Goal: Navigation & Orientation: Find specific page/section

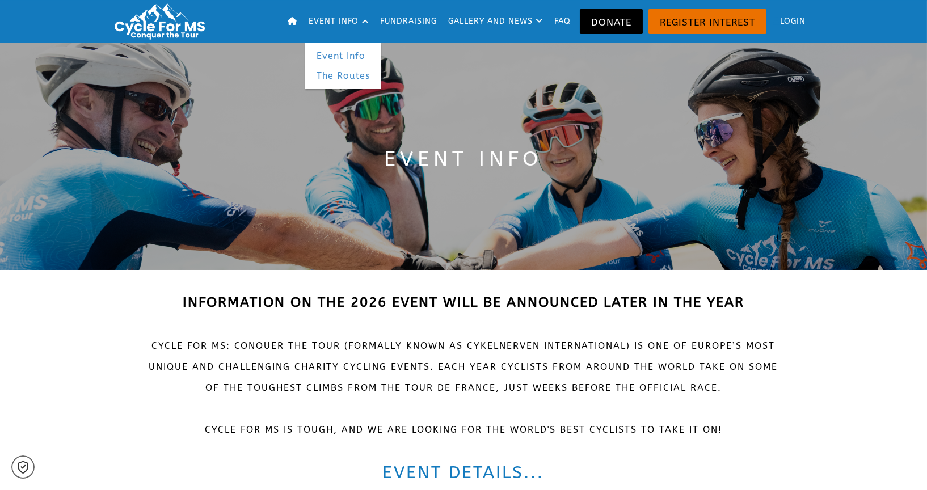
click at [348, 77] on link "The Routes" at bounding box center [343, 76] width 76 height 20
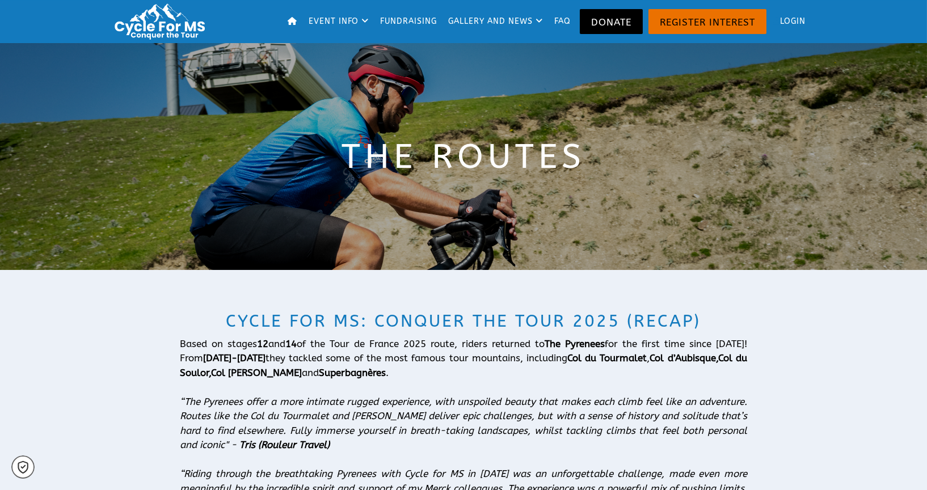
click at [288, 19] on icon at bounding box center [293, 21] width 10 height 8
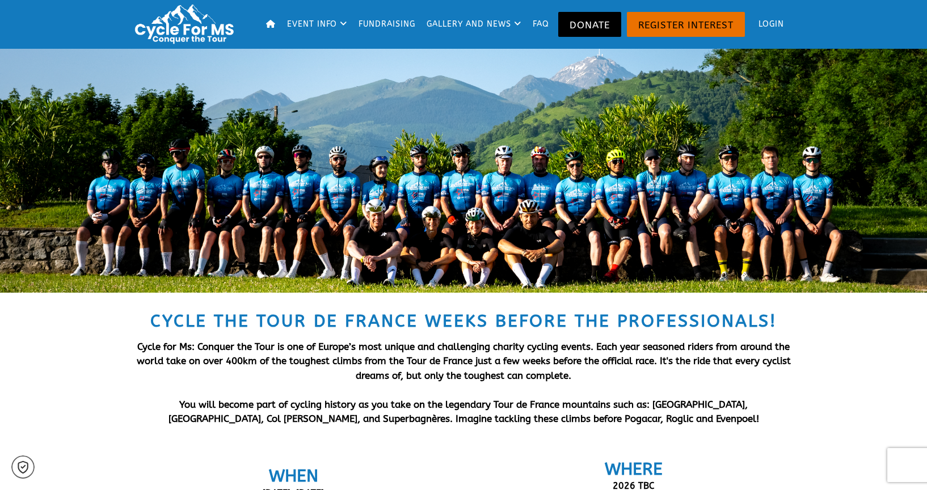
scroll to position [315, 0]
